Goal: Check status: Check status

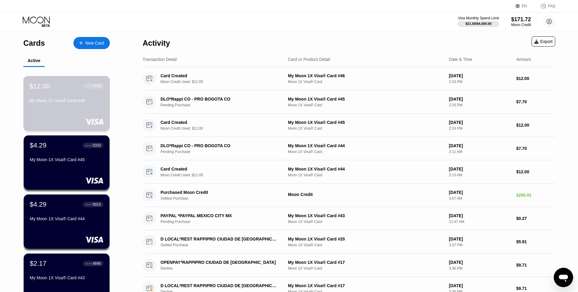
click at [39, 99] on div "$12.00 ● ● ● ● 9728 My Moon 1X Visa® Card #46" at bounding box center [66, 93] width 74 height 23
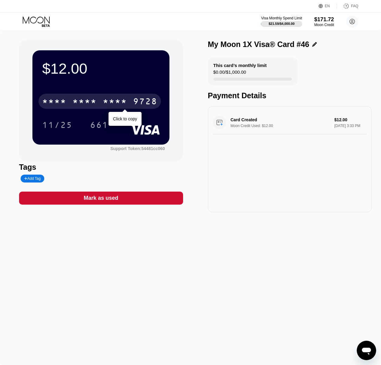
click at [111, 105] on div "* * * *" at bounding box center [115, 102] width 24 height 10
click at [129, 101] on div "4513 6500 2333 9728" at bounding box center [100, 101] width 123 height 15
